Goal: Answer question/provide support: Share knowledge or assist other users

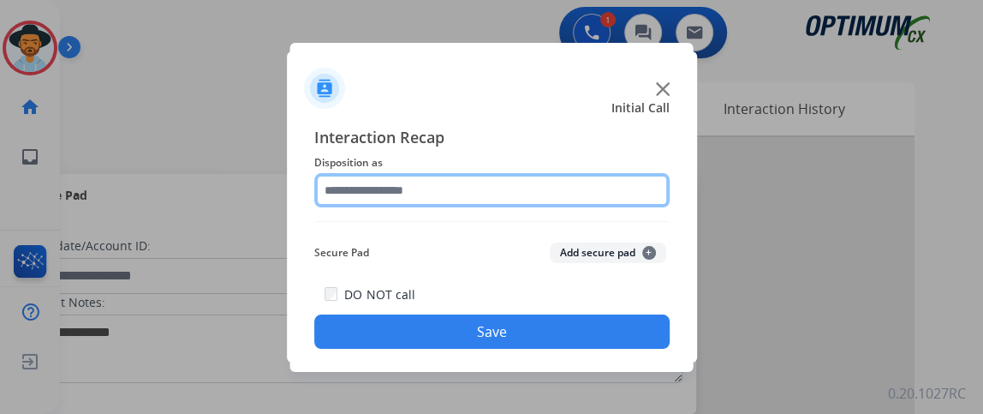
click at [472, 187] on input "text" at bounding box center [491, 190] width 355 height 34
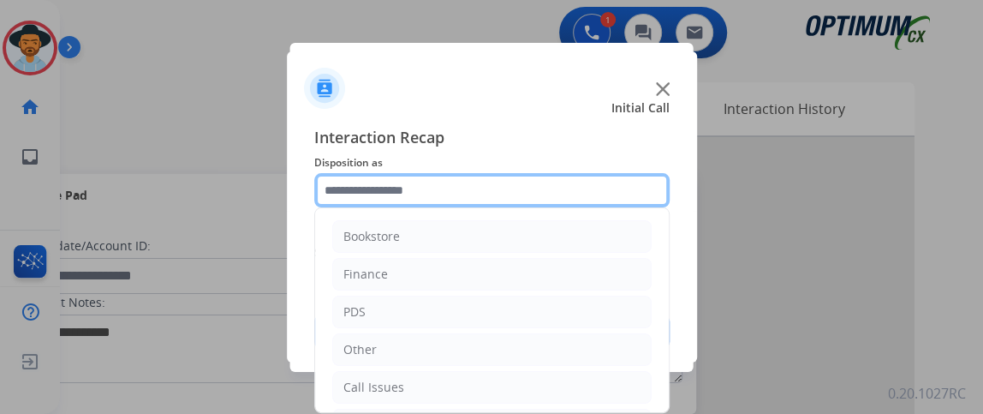
scroll to position [112, 0]
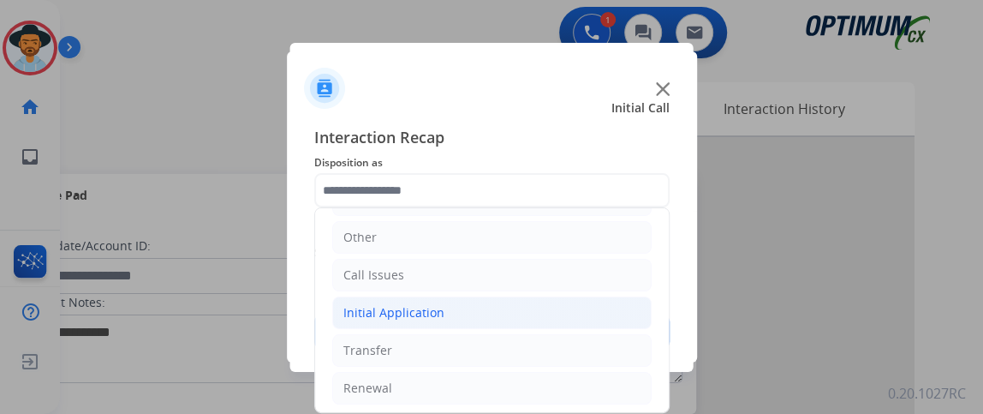
click at [534, 297] on li "Initial Application" at bounding box center [491, 312] width 319 height 33
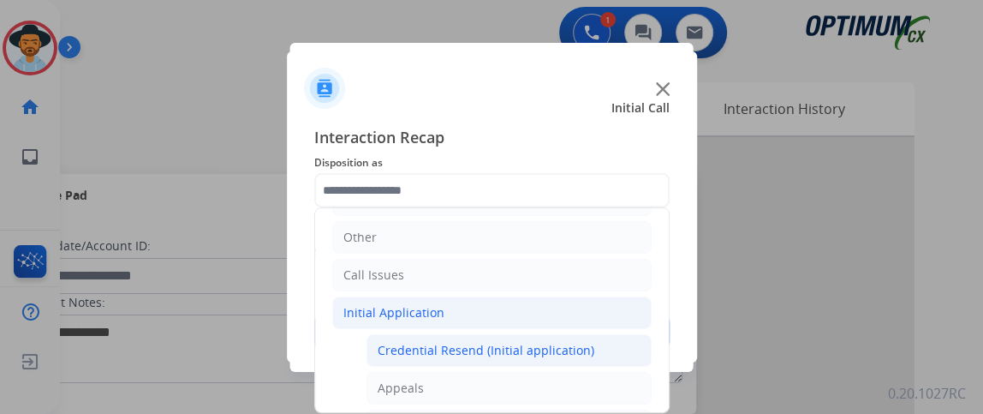
click at [515, 337] on li "Credential Resend (Initial application)" at bounding box center [509, 350] width 285 height 33
type input "**********"
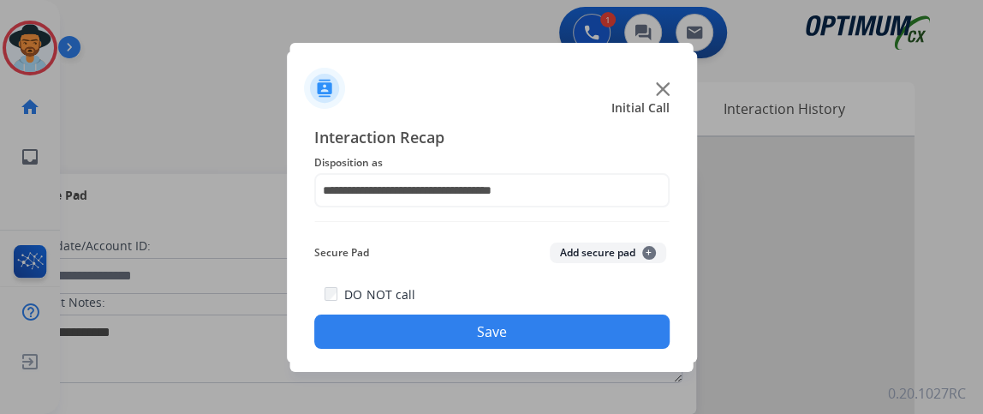
click at [515, 337] on button "Save" at bounding box center [491, 331] width 355 height 34
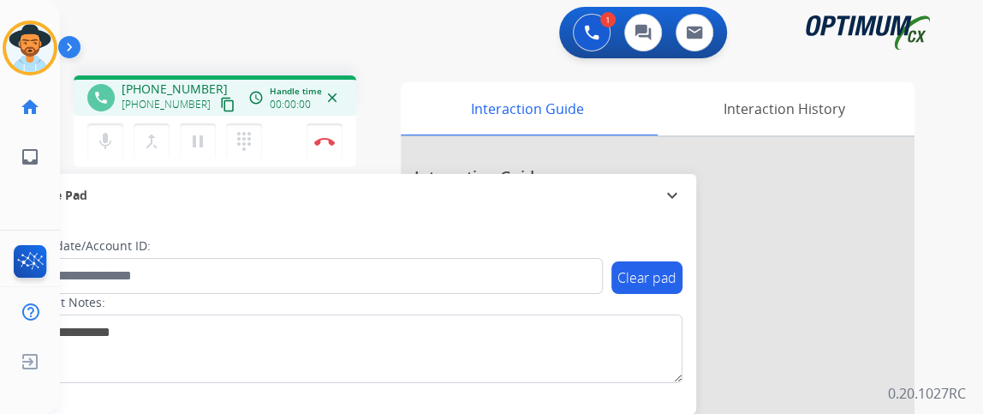
click at [218, 113] on button "content_copy" at bounding box center [228, 104] width 21 height 21
click at [110, 150] on mat-icon "mic" at bounding box center [105, 141] width 21 height 21
click at [108, 134] on mat-icon "mic_off" at bounding box center [105, 141] width 21 height 21
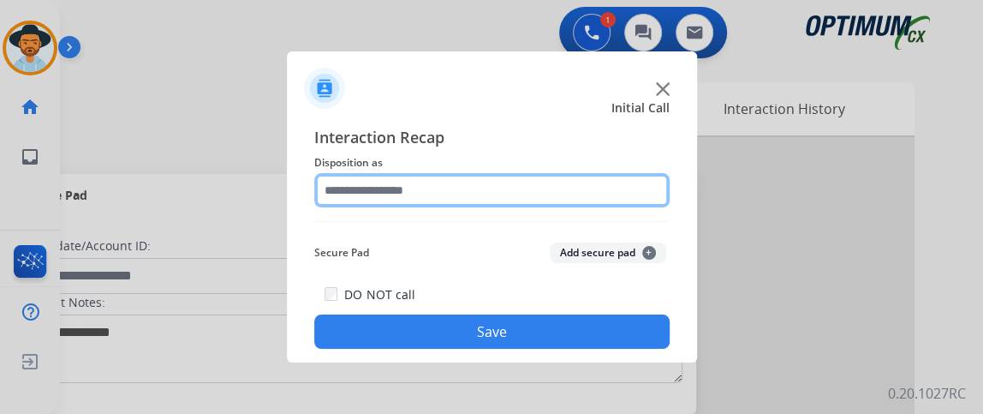
click at [404, 175] on input "text" at bounding box center [491, 190] width 355 height 34
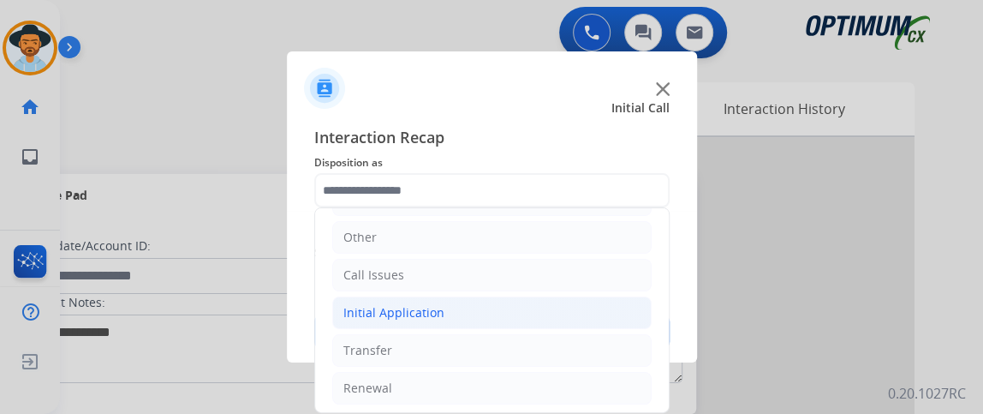
click at [547, 315] on li "Initial Application" at bounding box center [491, 312] width 319 height 33
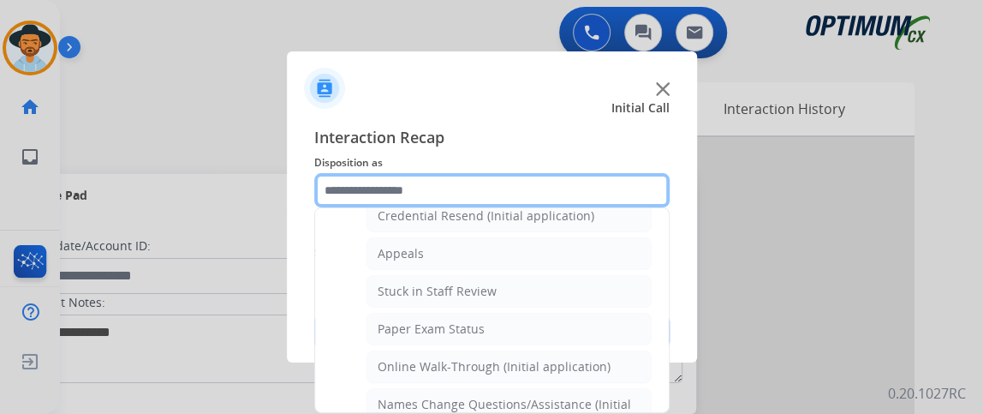
scroll to position [265, 0]
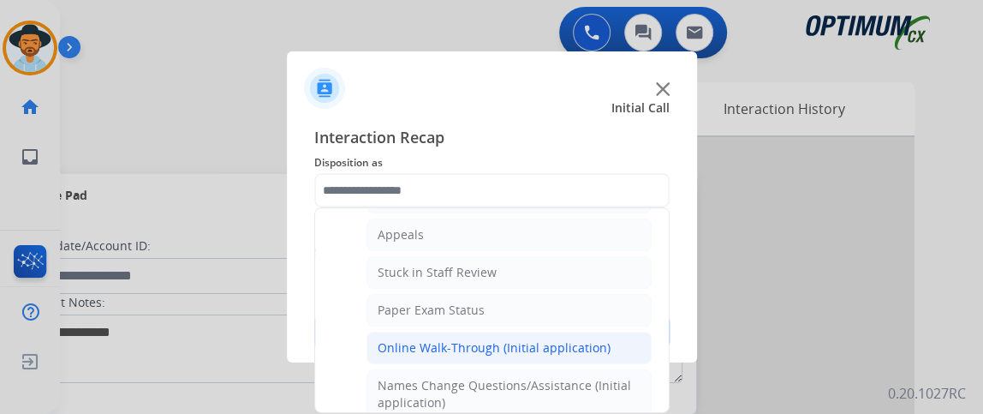
click at [580, 346] on div "Online Walk-Through (Initial application)" at bounding box center [494, 347] width 233 height 17
type input "**********"
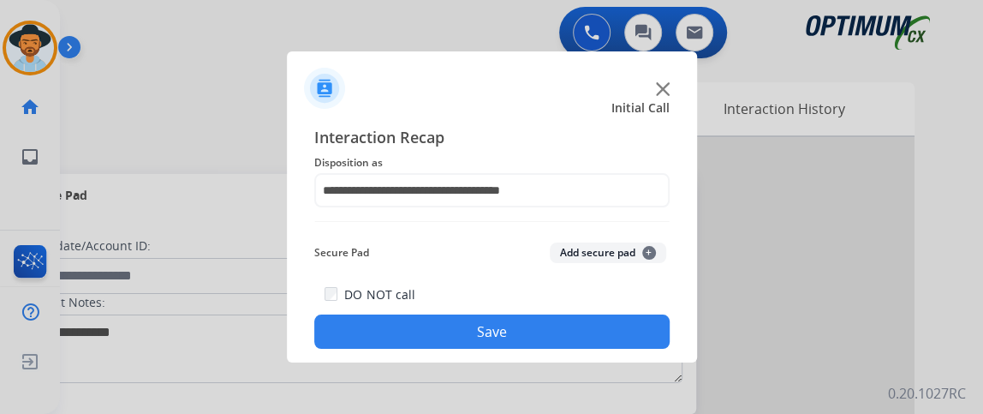
click at [580, 346] on button "Save" at bounding box center [491, 331] width 355 height 34
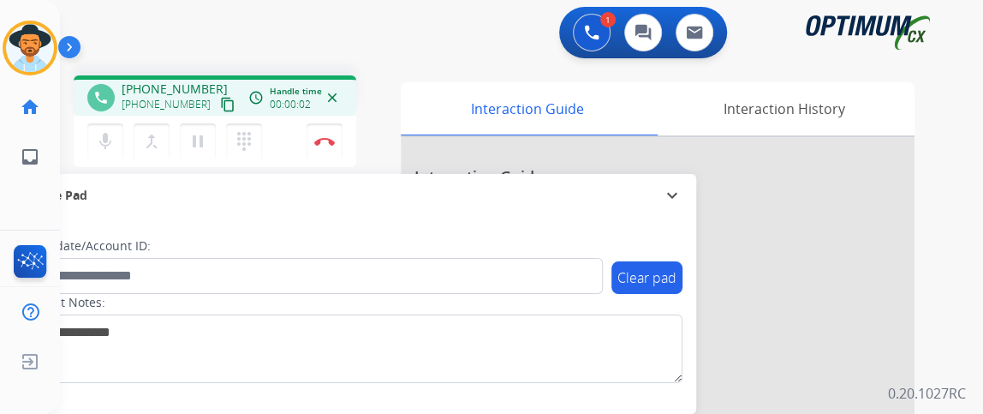
click at [220, 102] on mat-icon "content_copy" at bounding box center [227, 104] width 15 height 15
click at [220, 104] on mat-icon "content_copy" at bounding box center [227, 104] width 15 height 15
click at [91, 143] on button "mic Mute" at bounding box center [105, 141] width 36 height 36
click at [113, 149] on mat-icon "mic_off" at bounding box center [105, 141] width 21 height 21
click at [331, 152] on button "Disconnect" at bounding box center [325, 141] width 36 height 36
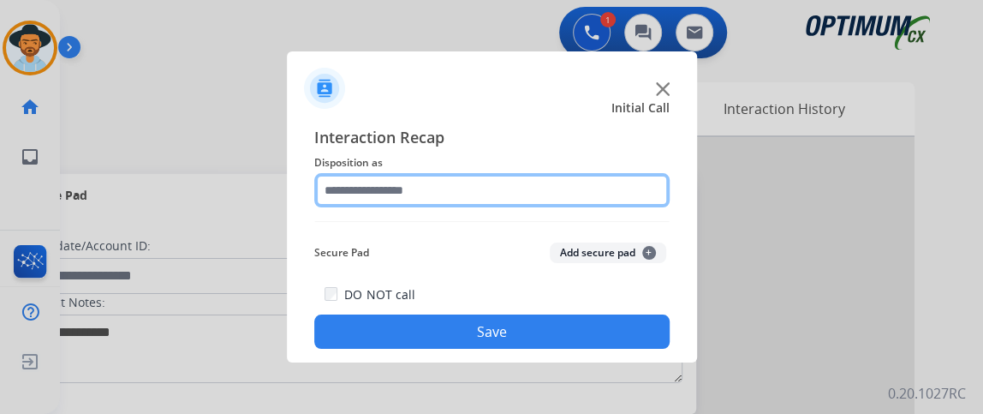
click at [457, 179] on input "text" at bounding box center [491, 190] width 355 height 34
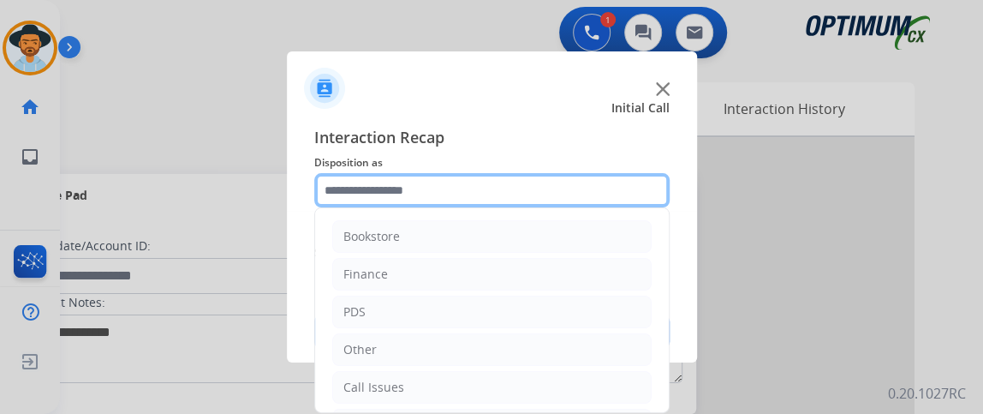
scroll to position [112, 0]
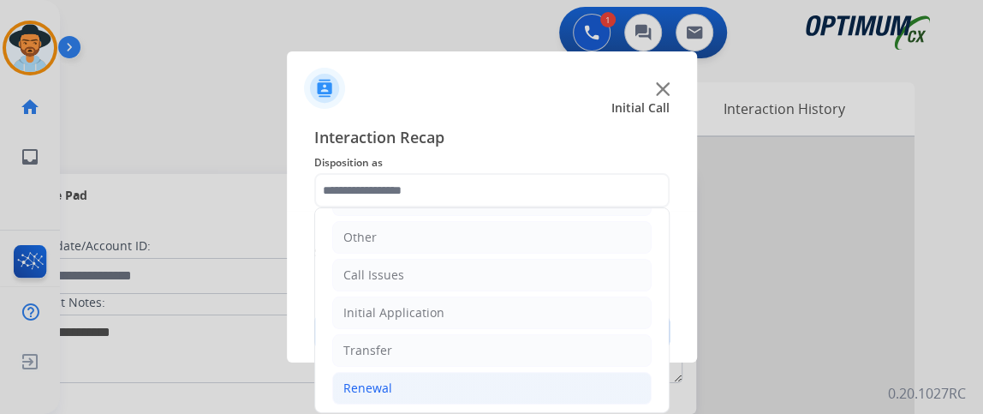
click at [495, 380] on li "Renewal" at bounding box center [491, 388] width 319 height 33
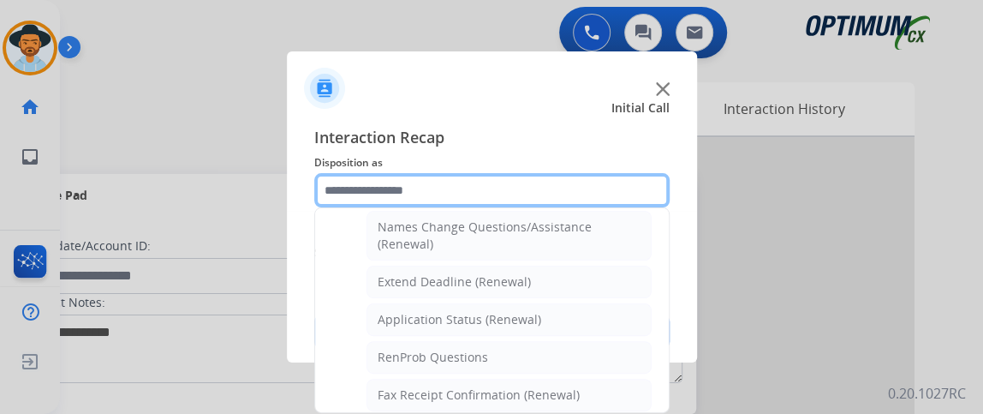
scroll to position [313, 0]
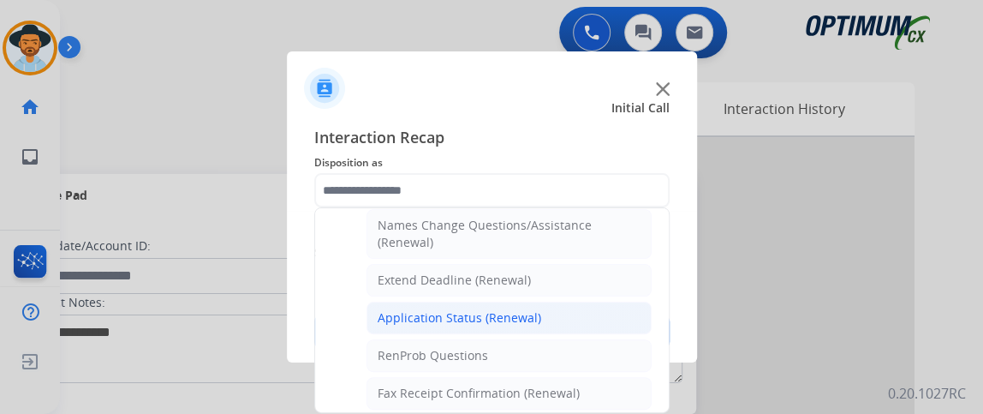
click at [588, 320] on li "Application Status (Renewal)" at bounding box center [509, 317] width 285 height 33
type input "**********"
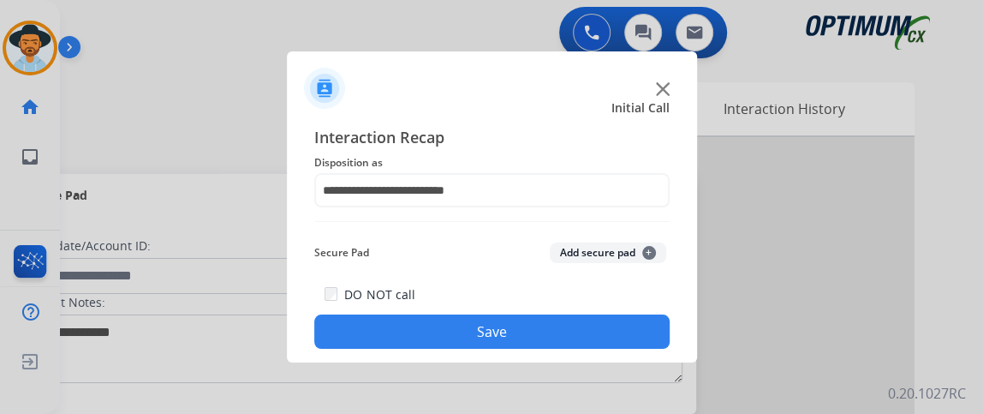
click at [584, 323] on button "Save" at bounding box center [491, 331] width 355 height 34
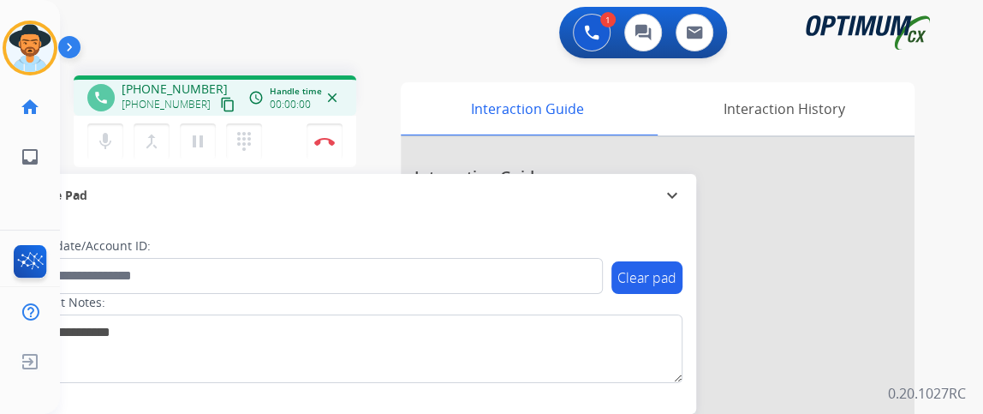
click at [220, 104] on mat-icon "content_copy" at bounding box center [227, 104] width 15 height 15
click at [107, 152] on button "mic Mute" at bounding box center [105, 141] width 36 height 36
click at [107, 152] on button "mic_off Mute" at bounding box center [105, 141] width 36 height 36
click at [326, 141] on img at bounding box center [324, 141] width 21 height 9
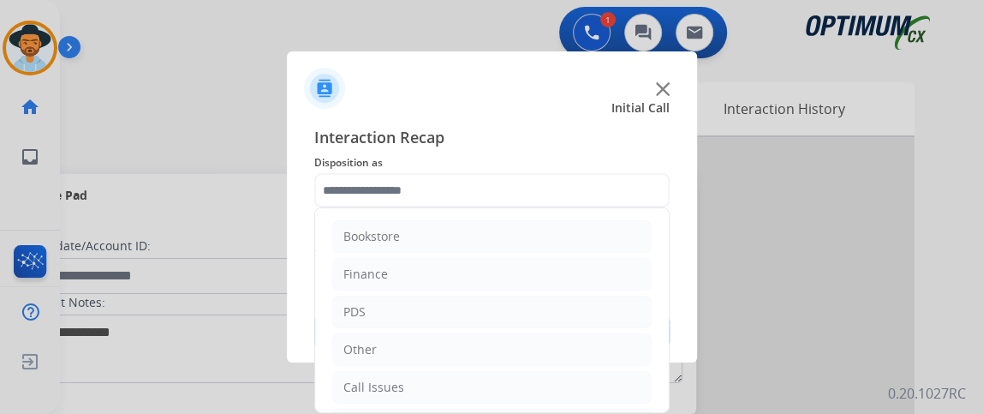
scroll to position [112, 0]
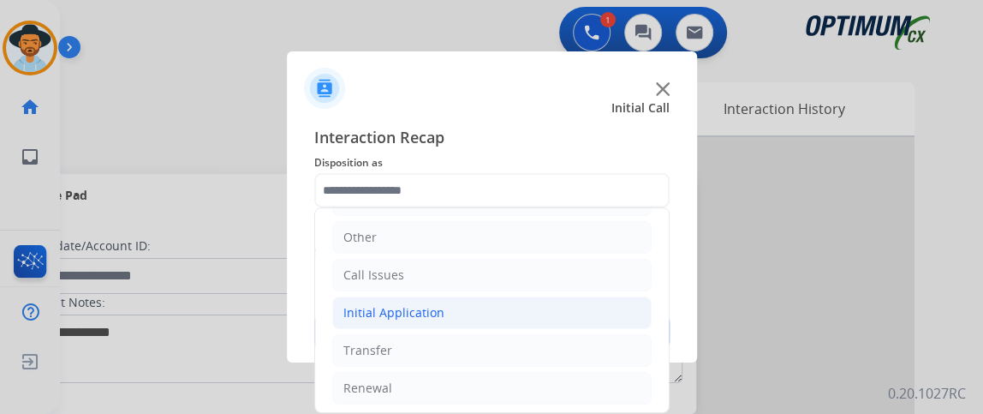
click at [552, 322] on li "Initial Application" at bounding box center [491, 312] width 319 height 33
drag, startPoint x: 671, startPoint y: 248, endPoint x: 683, endPoint y: 312, distance: 64.7
click at [683, 312] on div "Interaction Recap Disposition as Bookstore Finance PDS Other Call Issues Initia…" at bounding box center [492, 236] width 410 height 251
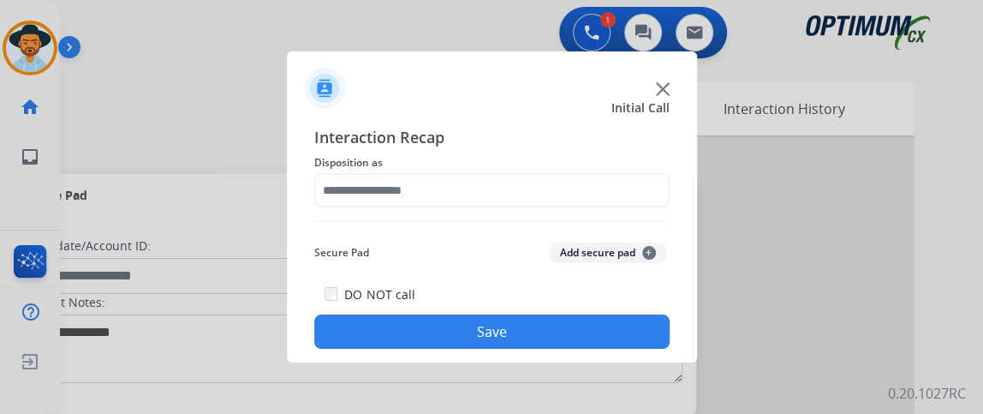
click at [635, 218] on div "Interaction Recap Disposition as Secure Pad Add secure pad + DO NOT call Save" at bounding box center [491, 237] width 355 height 224
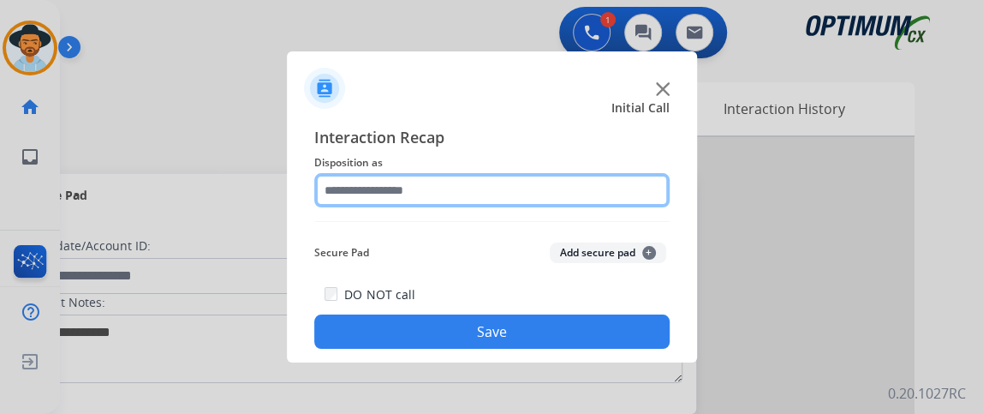
click at [624, 197] on input "text" at bounding box center [491, 190] width 355 height 34
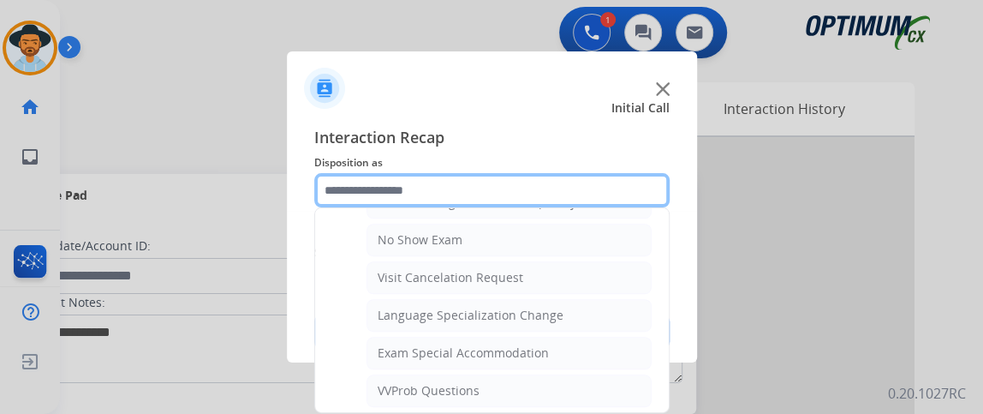
scroll to position [1021, 0]
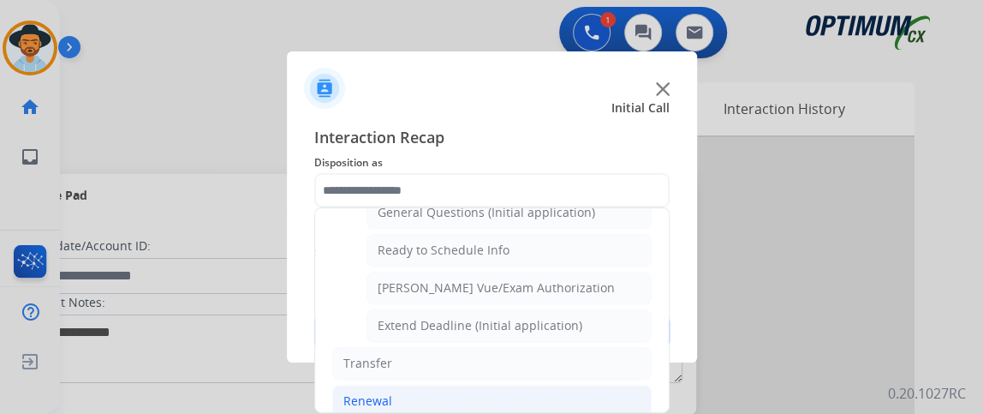
click at [589, 394] on li "Renewal" at bounding box center [491, 401] width 319 height 33
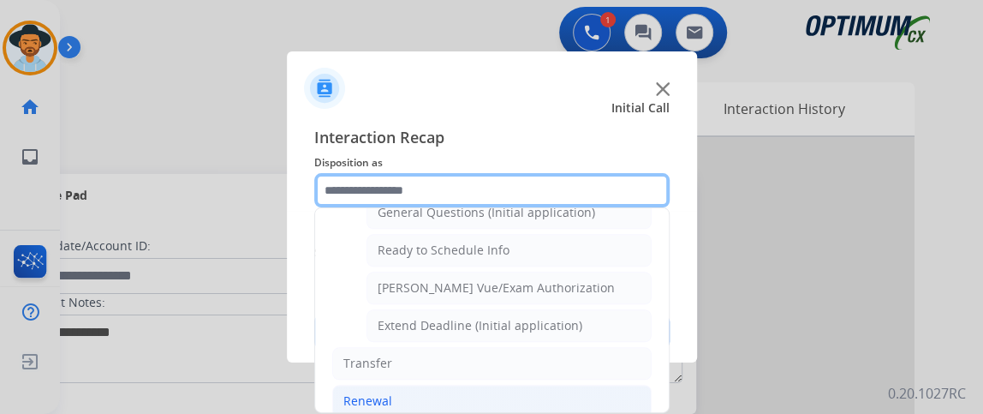
scroll to position [649, 0]
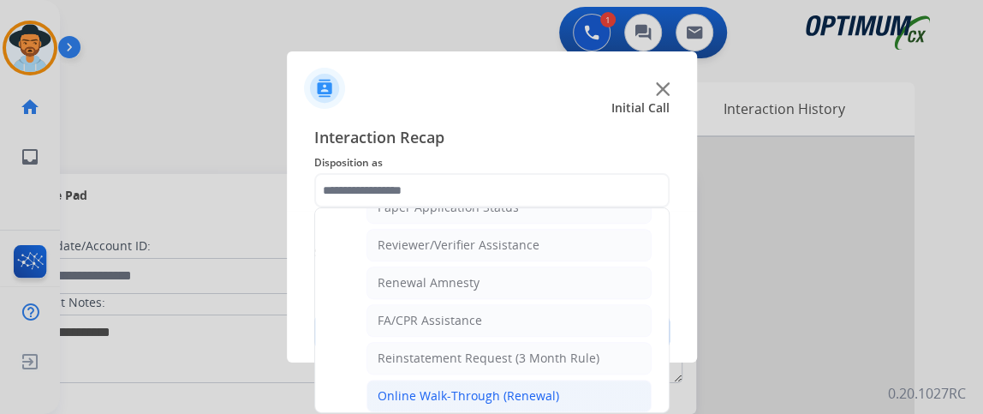
click at [547, 387] on div "Online Walk-Through (Renewal)" at bounding box center [469, 395] width 182 height 17
type input "**********"
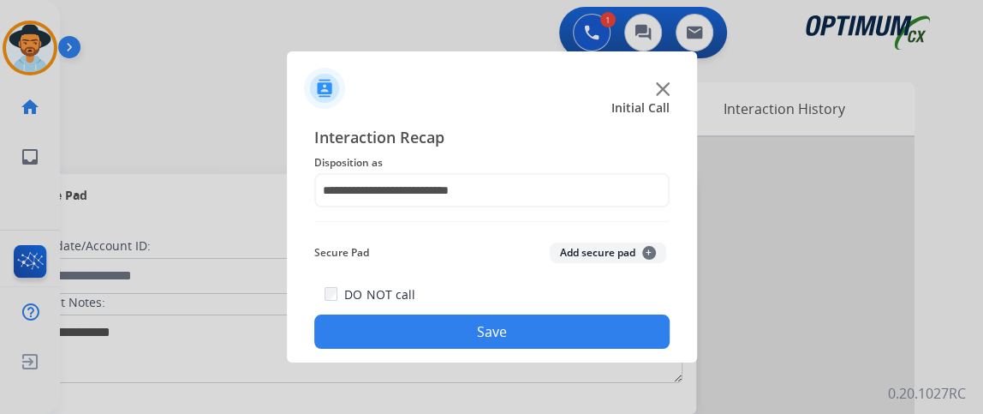
click at [535, 333] on button "Save" at bounding box center [491, 331] width 355 height 34
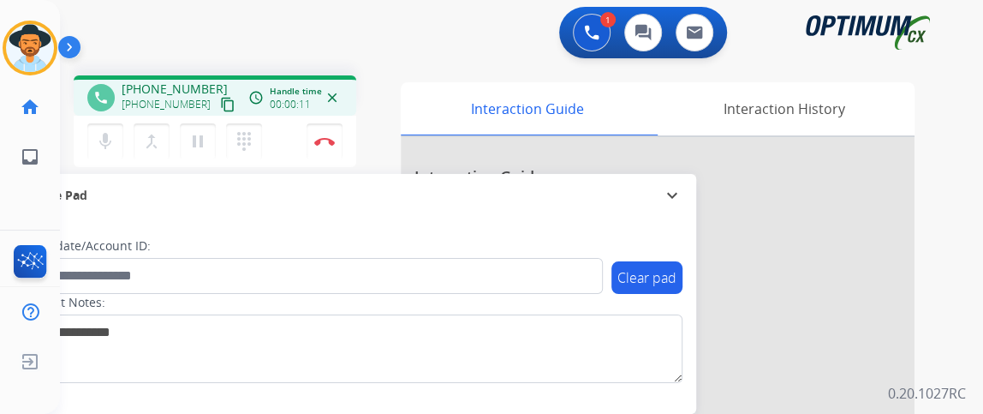
click at [220, 106] on mat-icon "content_copy" at bounding box center [227, 104] width 15 height 15
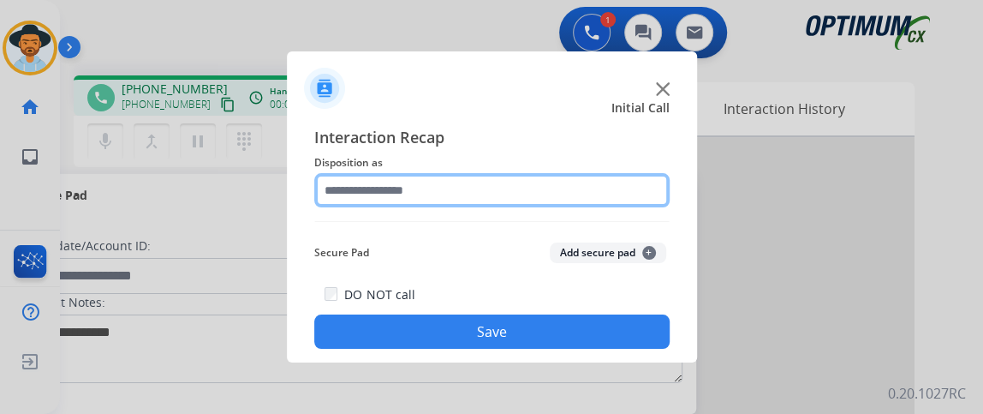
click at [432, 206] on input "text" at bounding box center [491, 190] width 355 height 34
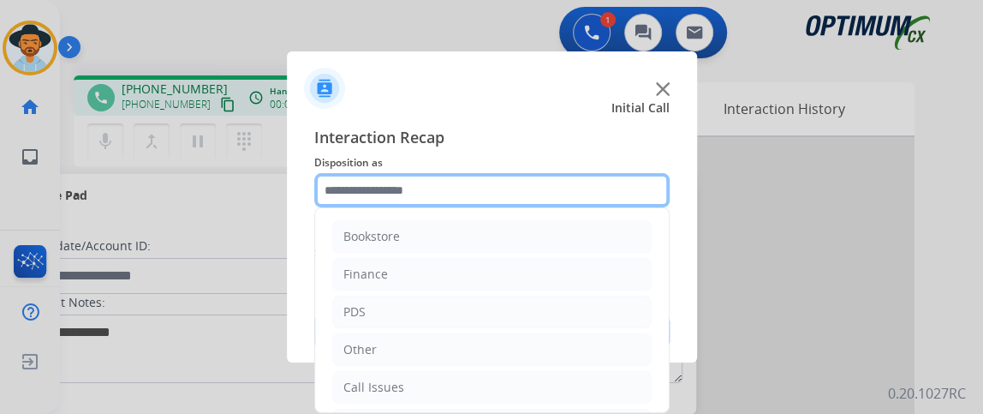
scroll to position [112, 0]
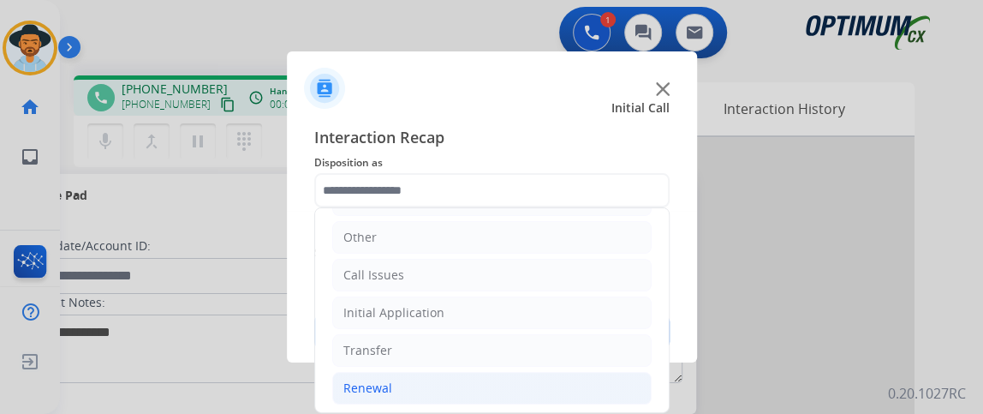
click at [371, 393] on li "Renewal" at bounding box center [491, 388] width 319 height 33
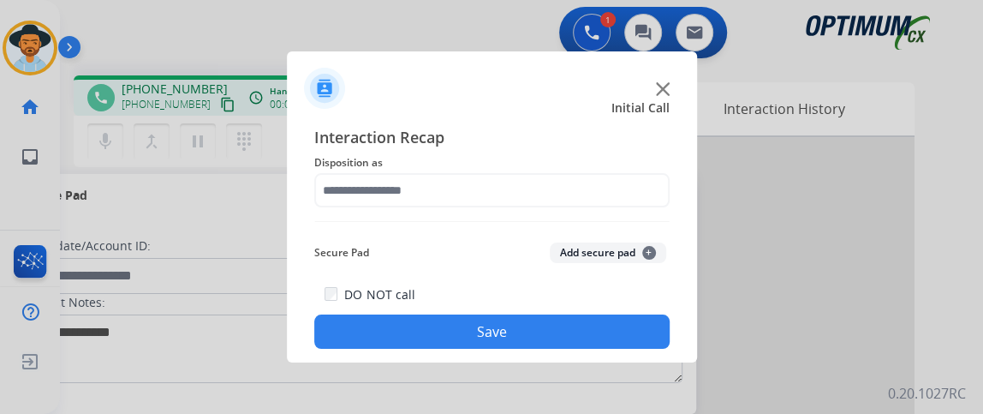
click at [617, 210] on div "Interaction Recap Disposition as Secure Pad Add secure pad + DO NOT call Save" at bounding box center [491, 237] width 355 height 224
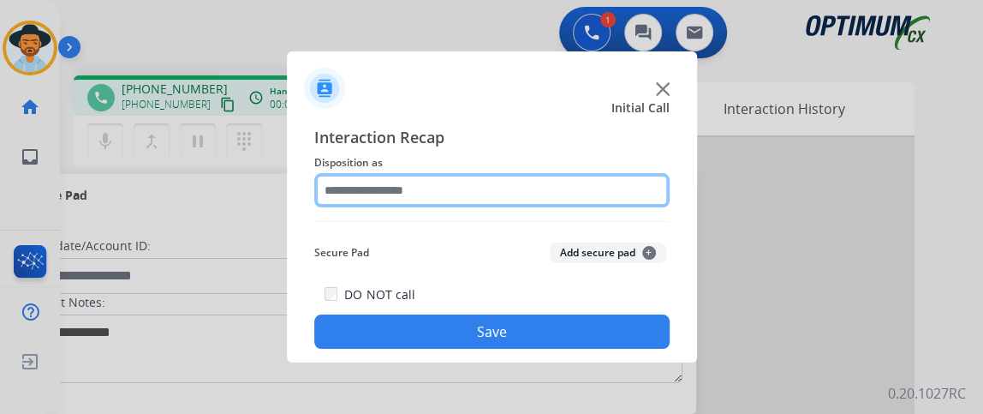
click at [616, 188] on input "text" at bounding box center [491, 190] width 355 height 34
click at [617, 195] on input "text" at bounding box center [491, 190] width 355 height 34
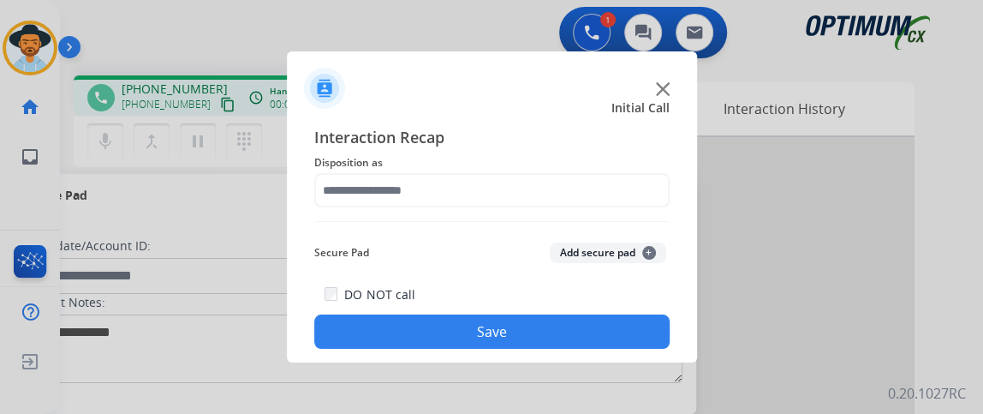
click at [539, 251] on div "Secure Pad Add secure pad +" at bounding box center [491, 253] width 355 height 34
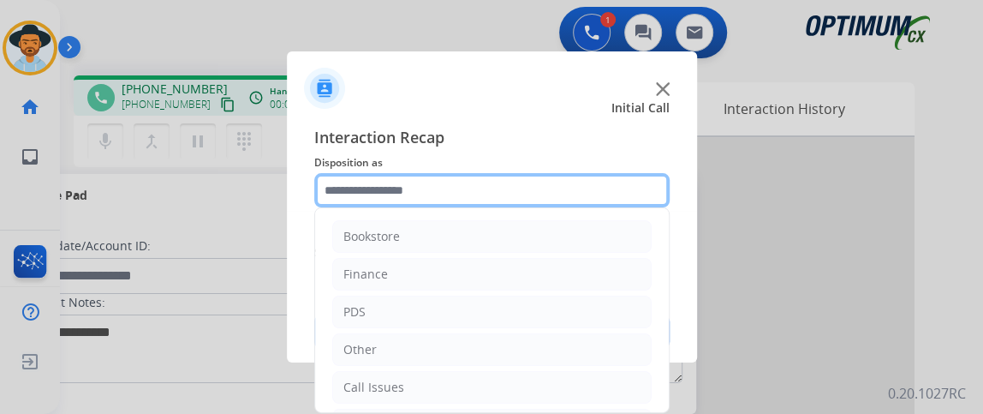
click at [532, 188] on input "text" at bounding box center [491, 190] width 355 height 34
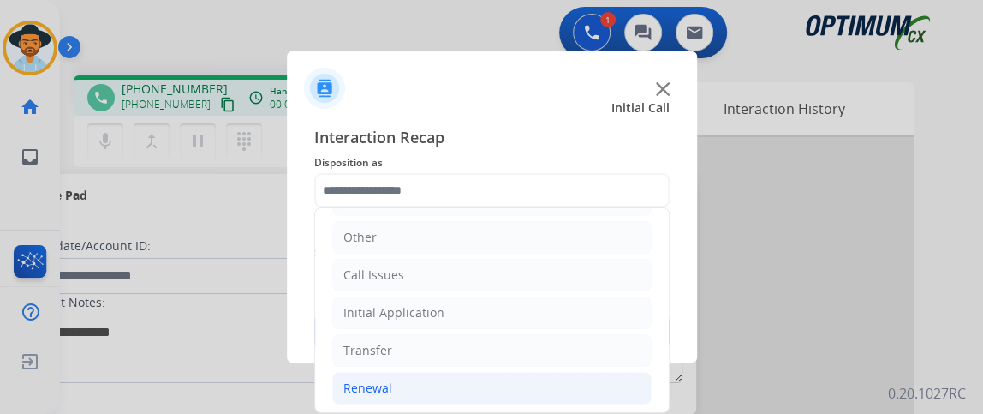
click at [462, 376] on li "Renewal" at bounding box center [491, 388] width 319 height 33
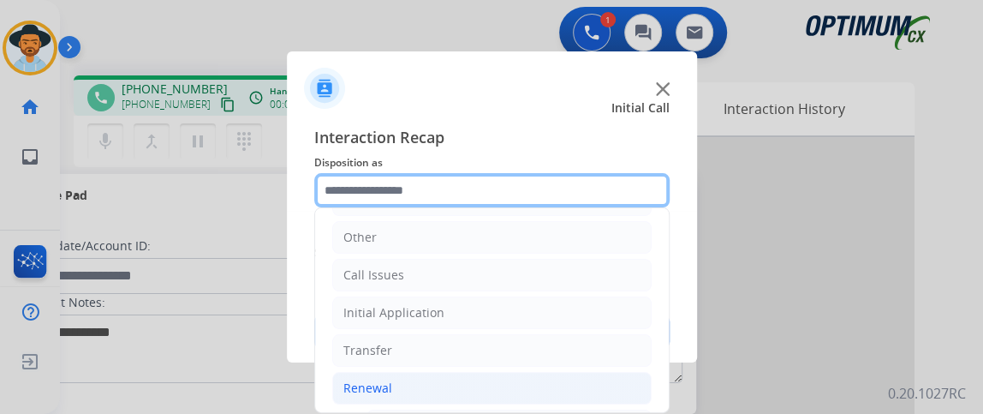
scroll to position [355, 0]
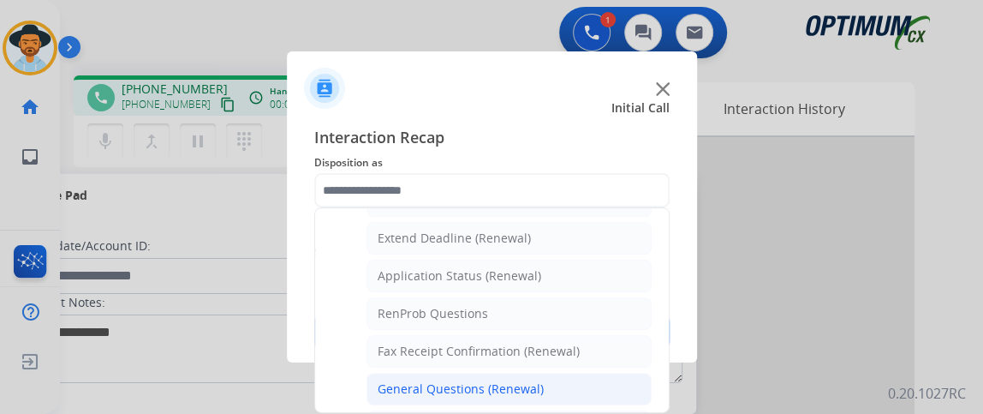
click at [545, 386] on li "General Questions (Renewal)" at bounding box center [509, 389] width 285 height 33
type input "**********"
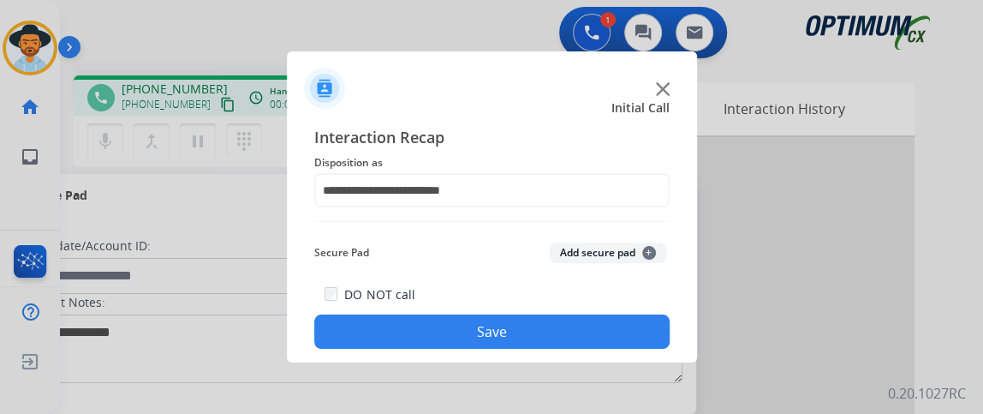
click at [492, 322] on button "Save" at bounding box center [491, 331] width 355 height 34
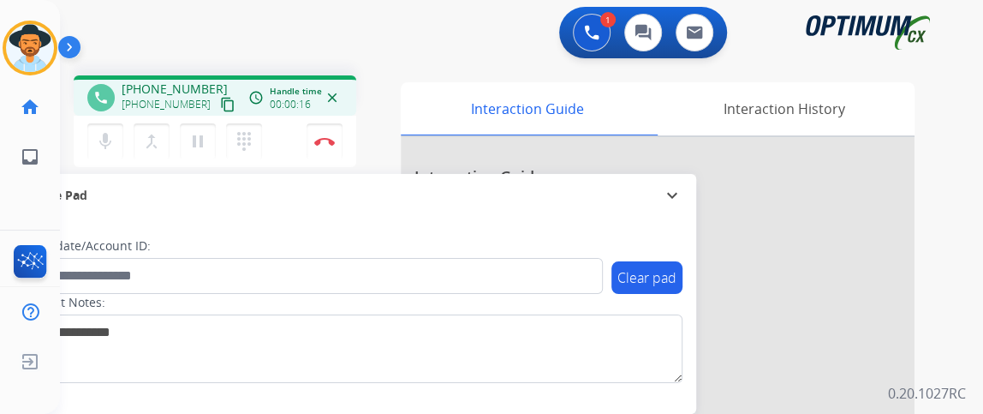
click at [200, 90] on span "[PHONE_NUMBER]" at bounding box center [175, 88] width 106 height 17
click at [220, 97] on mat-icon "content_copy" at bounding box center [227, 104] width 15 height 15
